Goal: Information Seeking & Learning: Learn about a topic

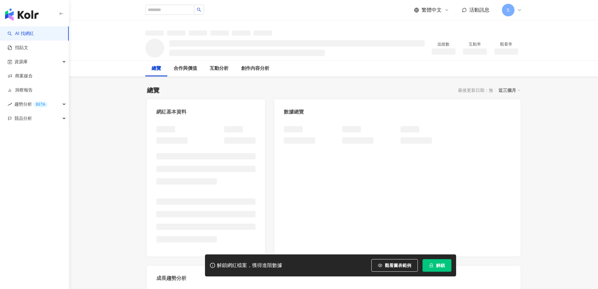
click at [441, 263] on span "解鎖" at bounding box center [440, 264] width 9 height 5
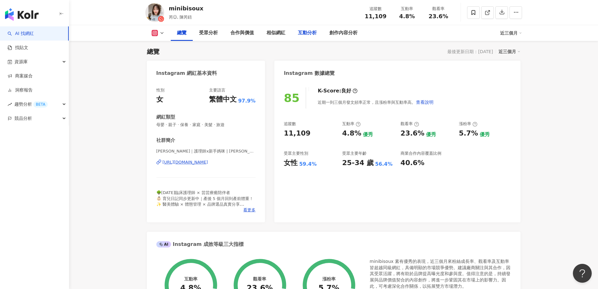
click at [310, 31] on div "互動分析" at bounding box center [307, 33] width 19 height 8
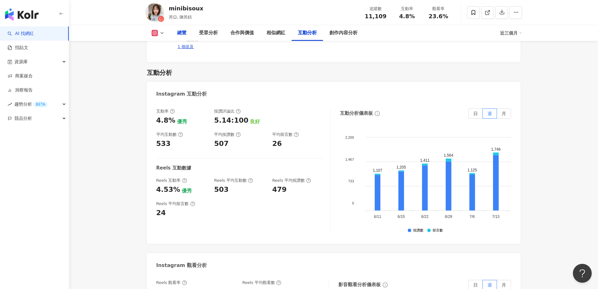
click at [184, 32] on div "總覽" at bounding box center [181, 33] width 9 height 8
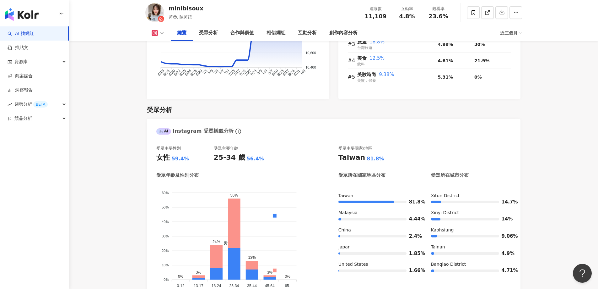
scroll to position [510, 0]
